Goal: Information Seeking & Learning: Check status

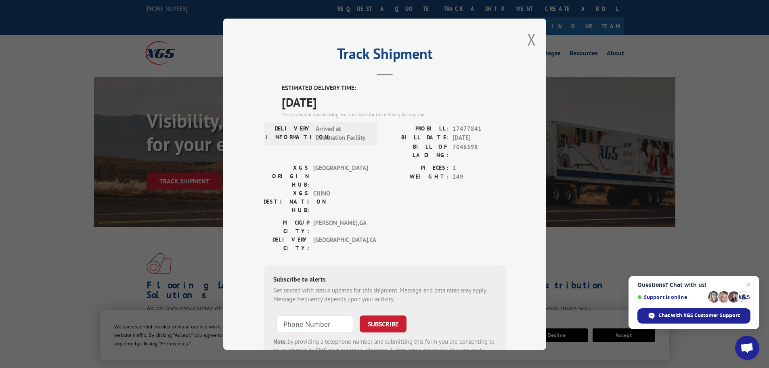
click at [537, 38] on div "Track Shipment ESTIMATED DELIVERY TIME: [DATE] The estimated time is using the …" at bounding box center [384, 184] width 323 height 331
click at [529, 38] on button "Close modal" at bounding box center [531, 39] width 9 height 21
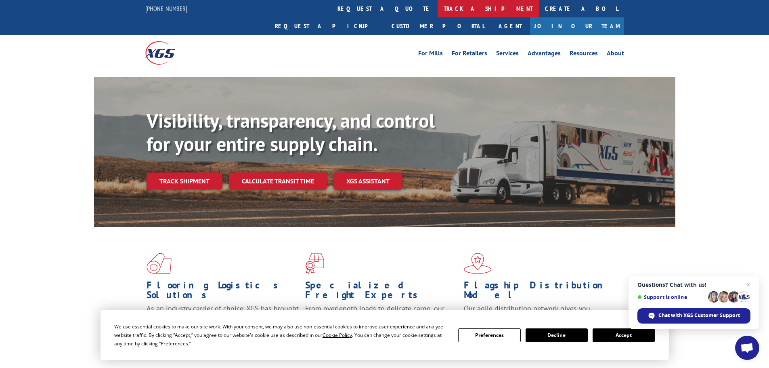
click at [438, 10] on link "track a shipment" at bounding box center [488, 8] width 101 height 17
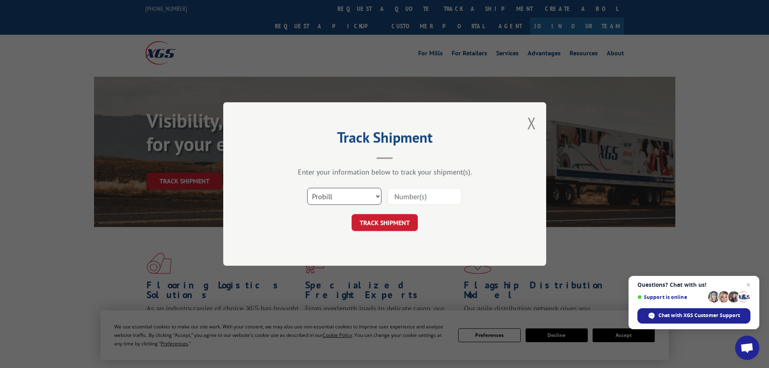
click at [323, 191] on select "Select category... Probill BOL PO" at bounding box center [344, 196] width 74 height 17
select select "bol"
click at [307, 188] on select "Select category... Probill BOL PO" at bounding box center [344, 196] width 74 height 17
click at [417, 199] on input at bounding box center [425, 196] width 74 height 17
paste input "5498656"
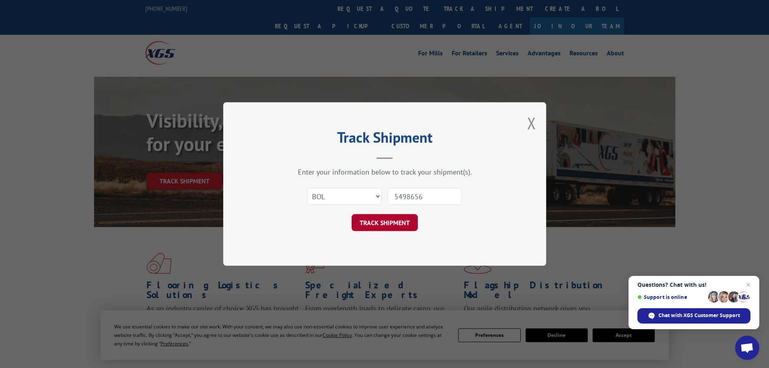
type input "5498656"
click at [383, 221] on button "TRACK SHIPMENT" at bounding box center [385, 222] width 66 height 17
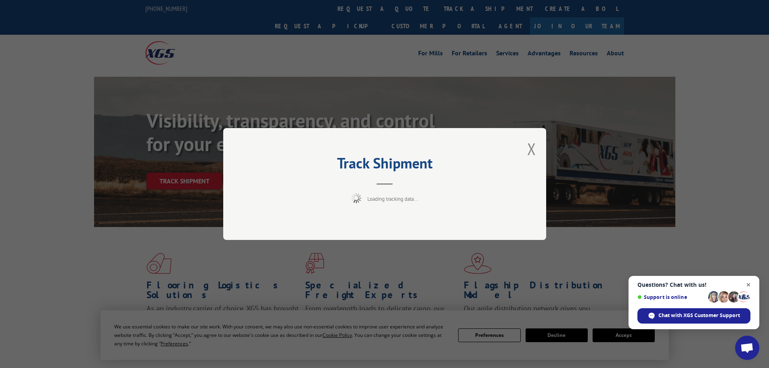
click at [749, 285] on span "Close chat" at bounding box center [749, 285] width 10 height 10
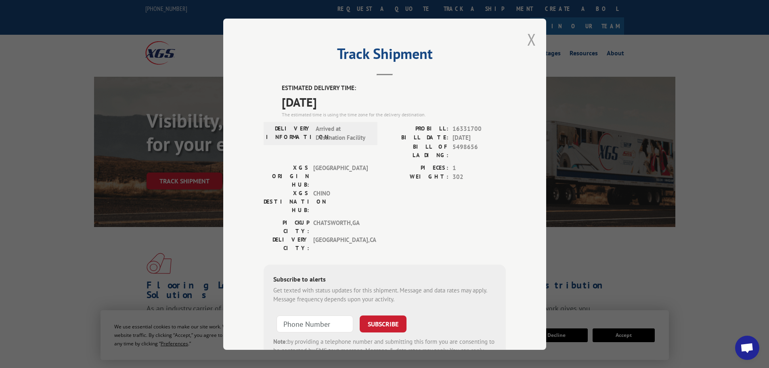
click at [528, 38] on button "Close modal" at bounding box center [531, 39] width 9 height 21
